Goal: Transaction & Acquisition: Purchase product/service

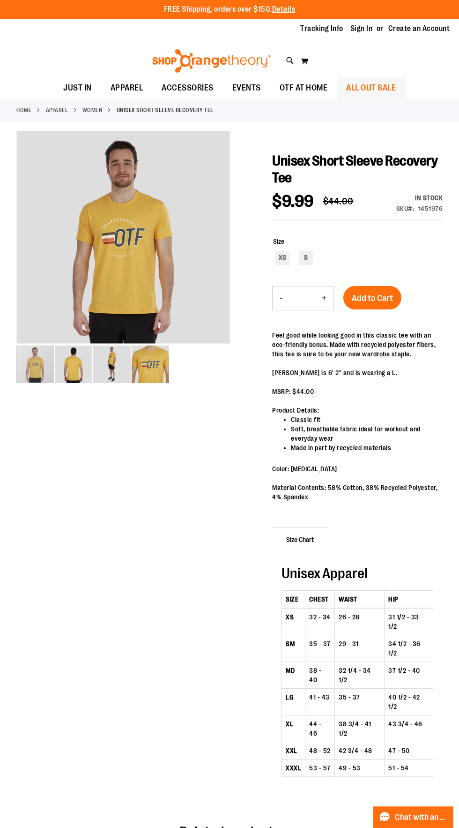
click at [396, 87] on span "ALL OUT SALE" at bounding box center [371, 87] width 50 height 21
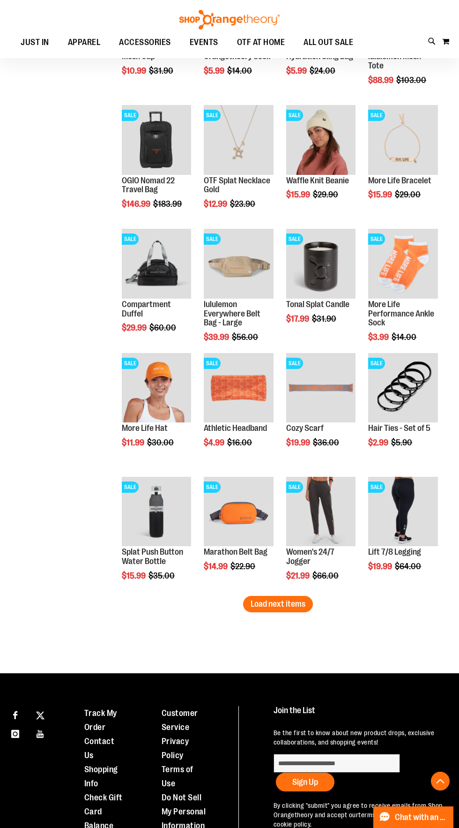
scroll to position [743, 0]
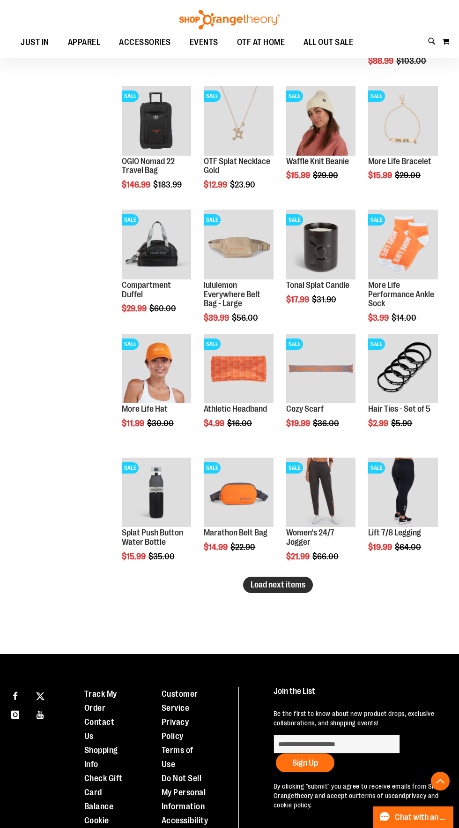
click at [301, 576] on button "Load next items" at bounding box center [278, 584] width 70 height 16
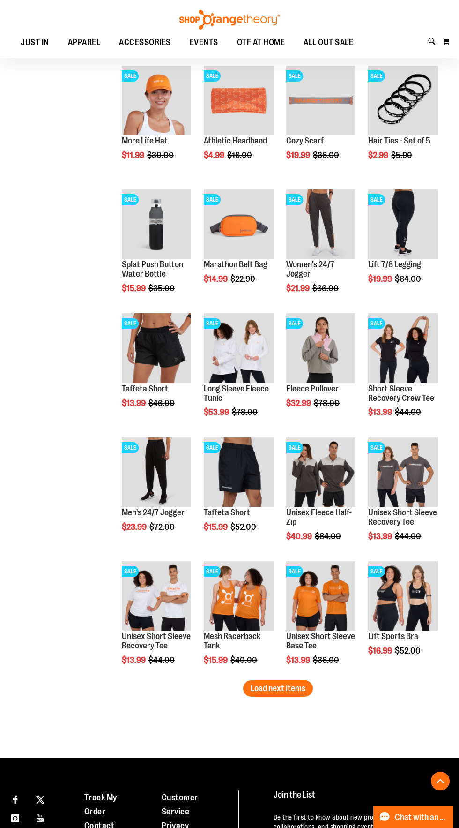
scroll to position [1011, 0]
click at [297, 690] on span "Load next items" at bounding box center [278, 687] width 55 height 9
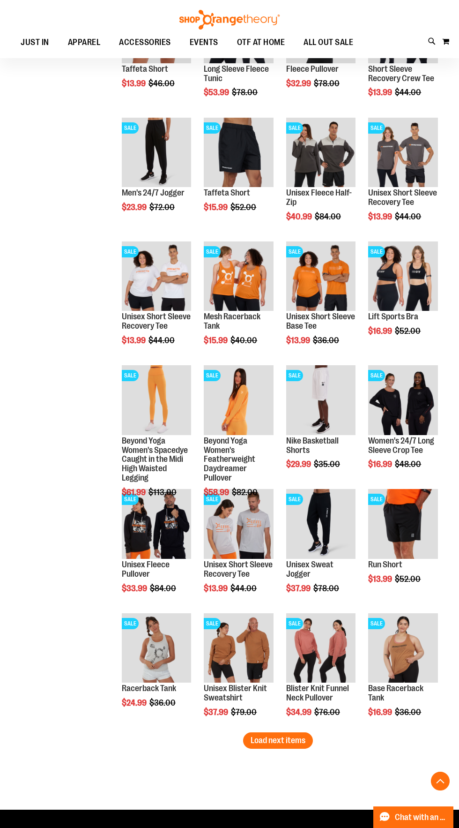
scroll to position [1335, 0]
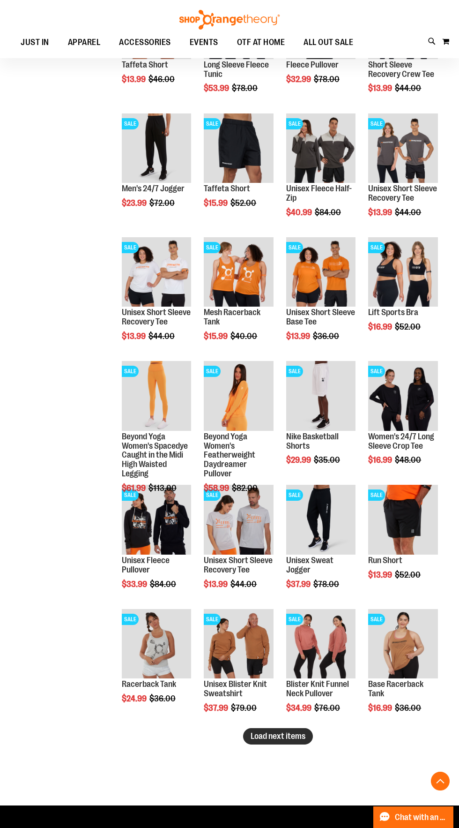
click at [285, 737] on span "Load next items" at bounding box center [278, 735] width 55 height 9
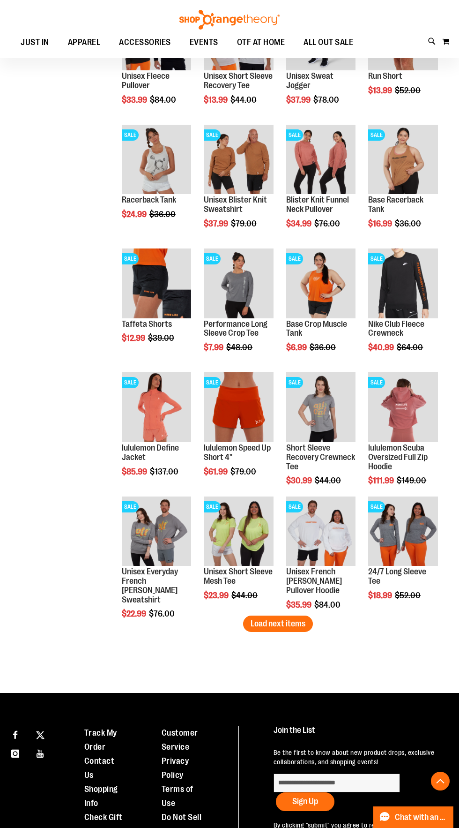
scroll to position [1828, 0]
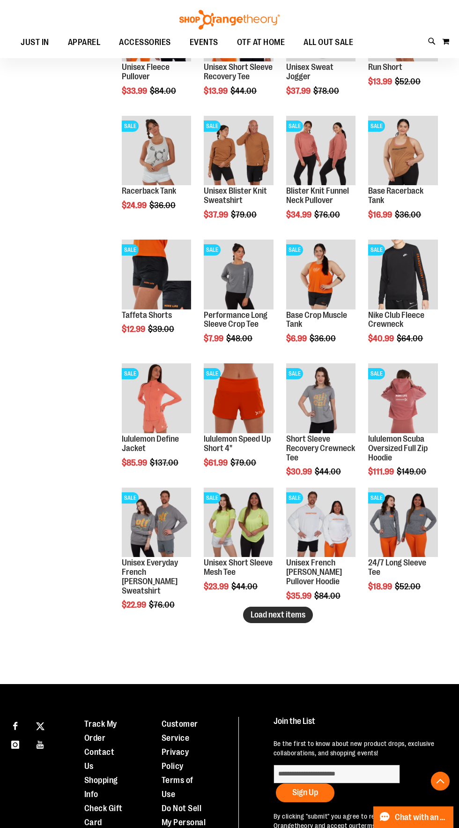
click at [290, 614] on span "Load next items" at bounding box center [278, 614] width 55 height 9
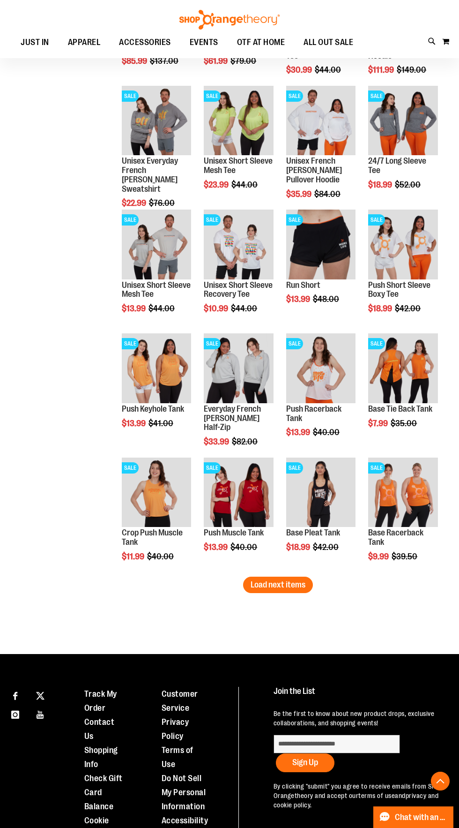
scroll to position [2244, 0]
